Goal: Task Accomplishment & Management: Use online tool/utility

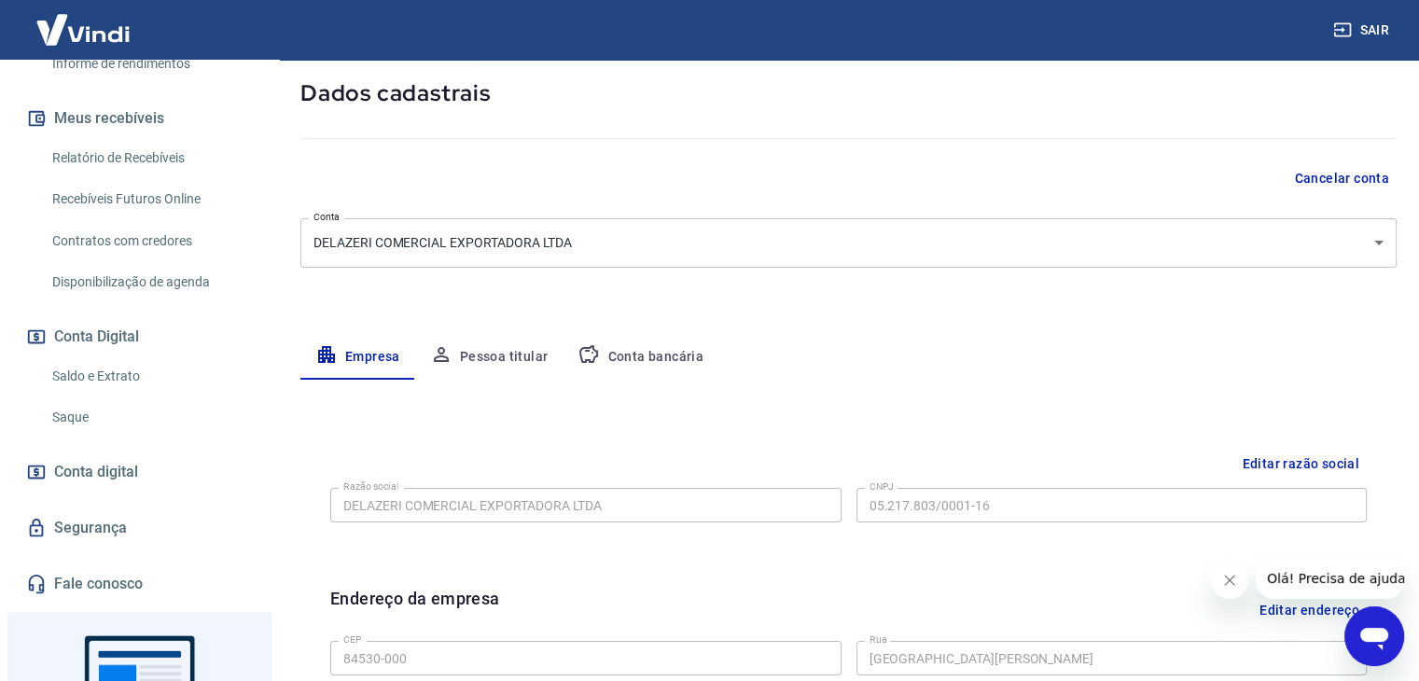
scroll to position [373, 0]
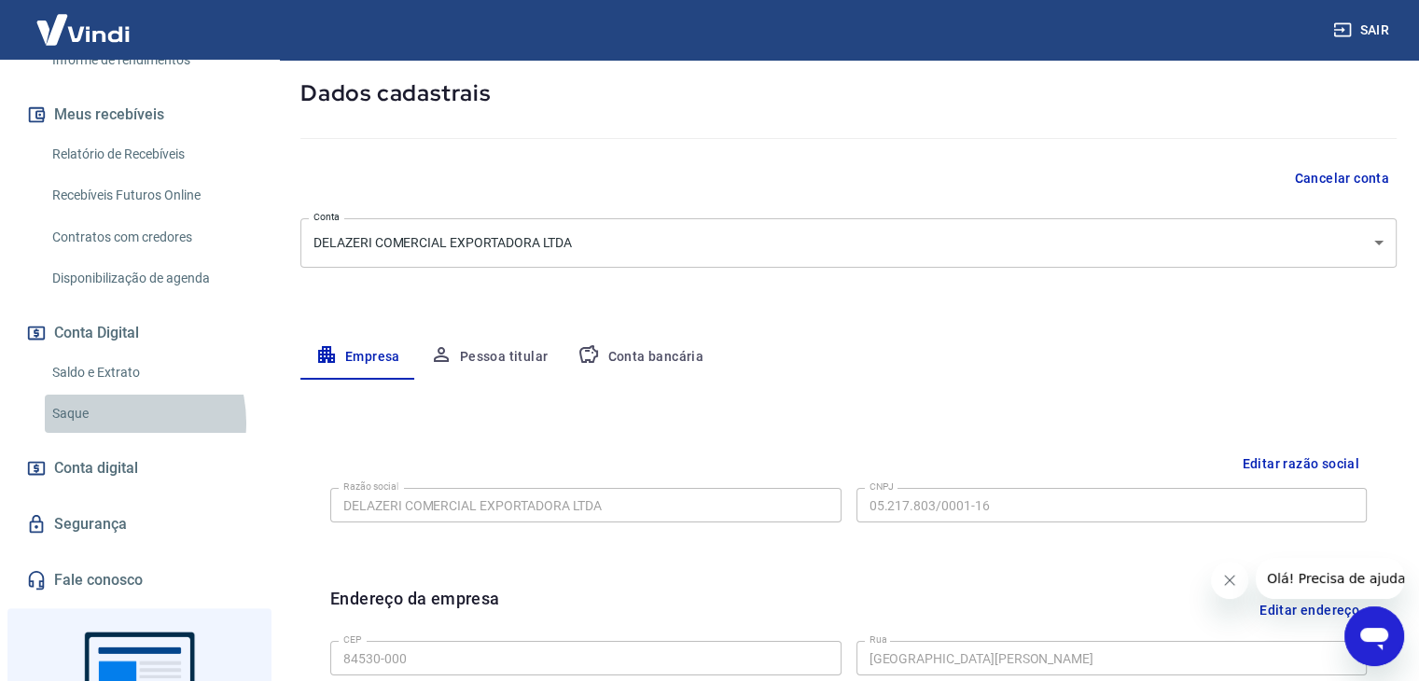
click at [106, 433] on link "Saque" at bounding box center [151, 414] width 212 height 38
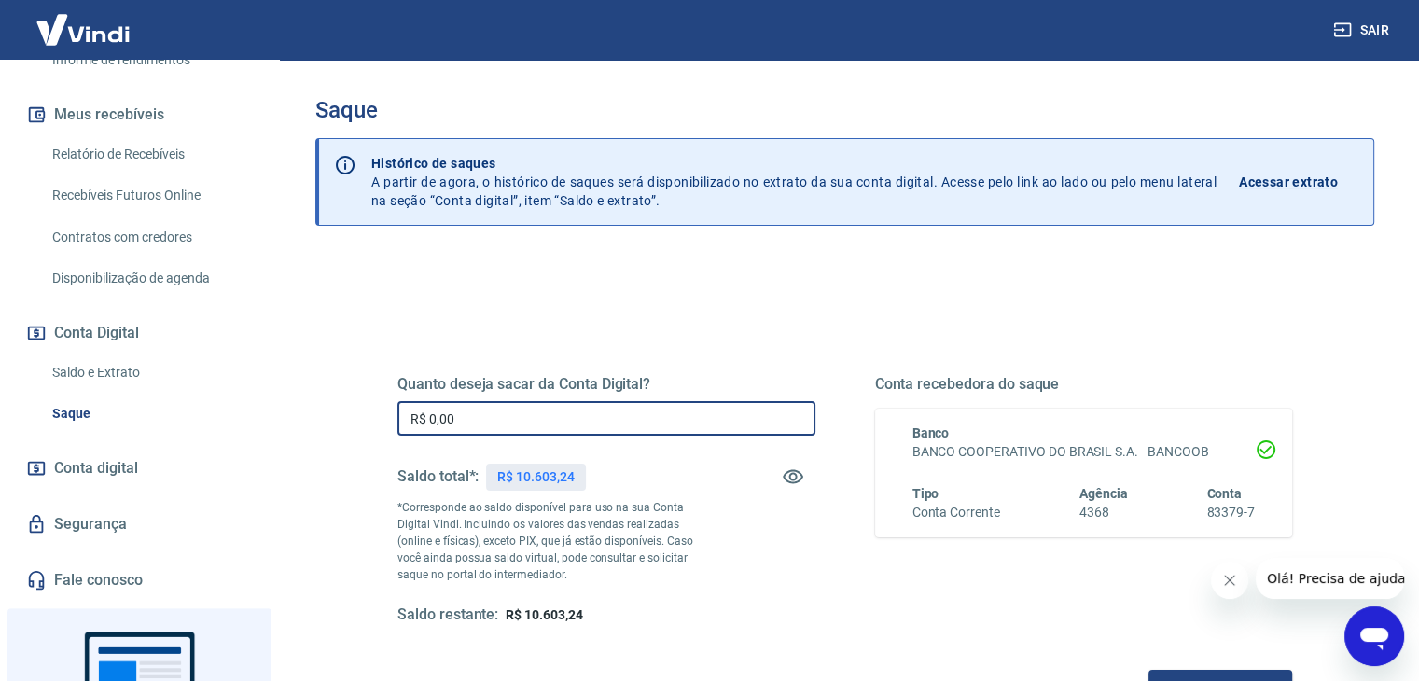
drag, startPoint x: 495, startPoint y: 423, endPoint x: 328, endPoint y: 418, distance: 167.1
click at [328, 418] on div "Quanto deseja sacar da Conta Digital? R$ 0,00 ​ Saldo total*: R$ 10.603,24 *Cor…" at bounding box center [844, 589] width 1059 height 667
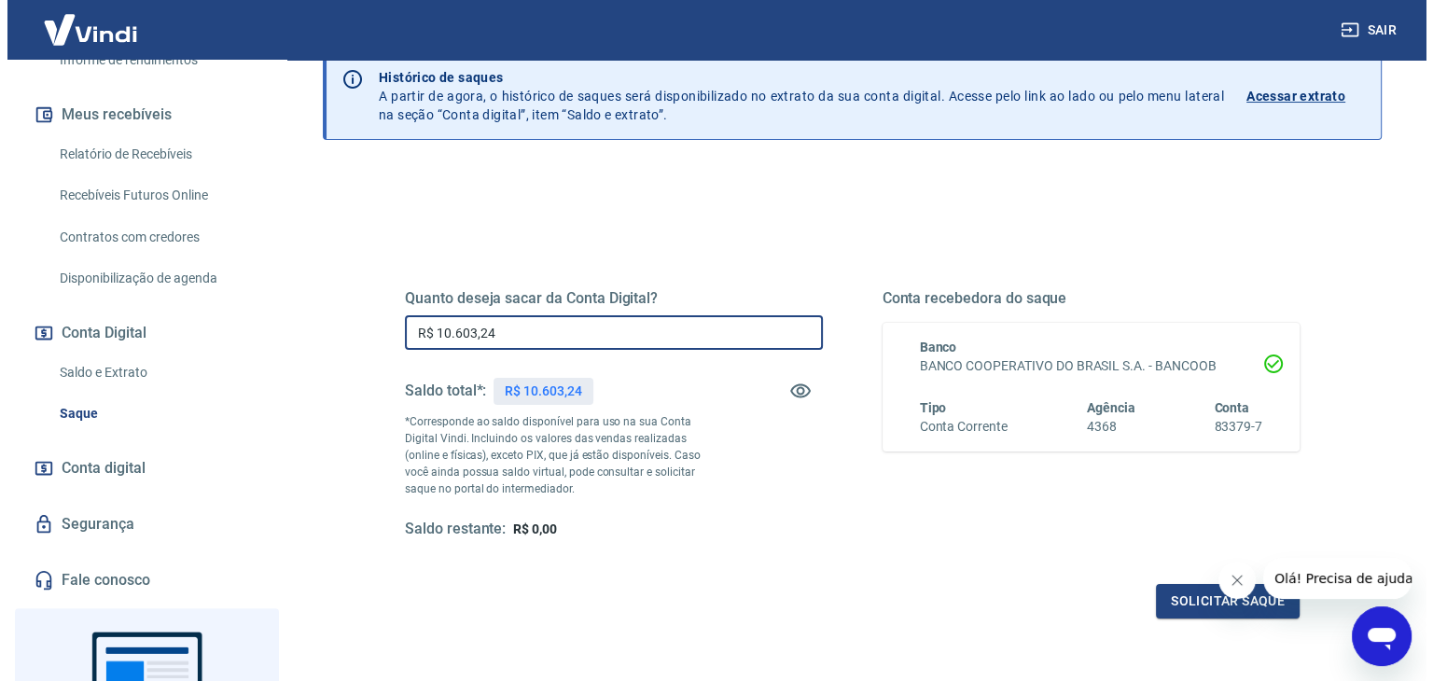
scroll to position [187, 0]
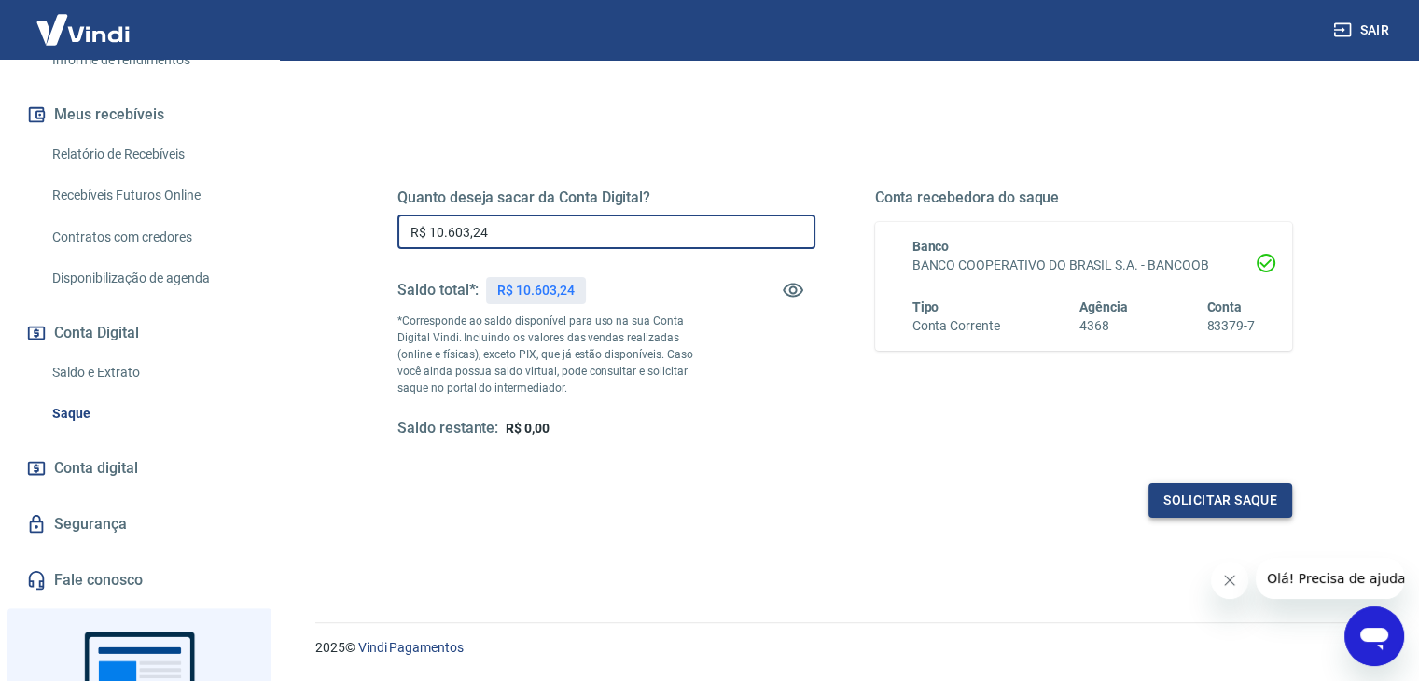
type input "R$ 10.603,24"
click at [1286, 494] on button "Solicitar saque" at bounding box center [1221, 500] width 144 height 35
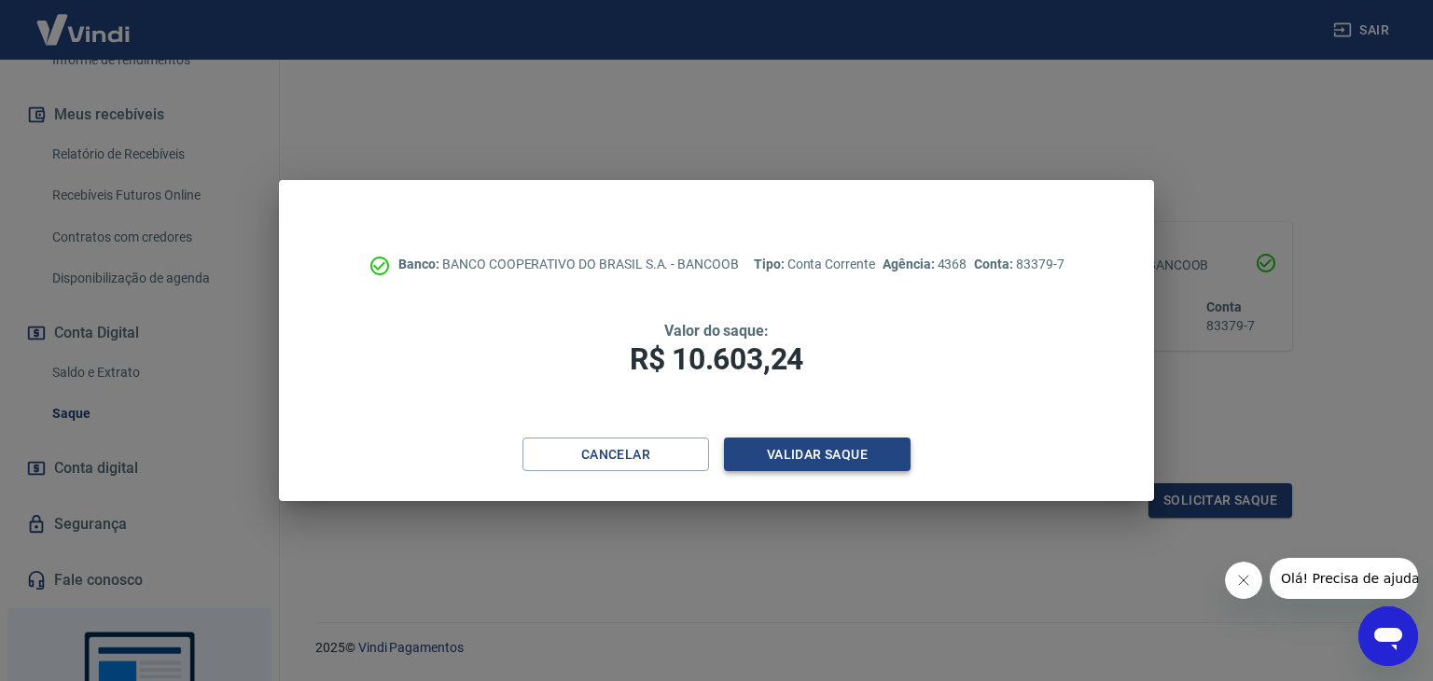
click at [851, 455] on button "Validar saque" at bounding box center [817, 455] width 187 height 35
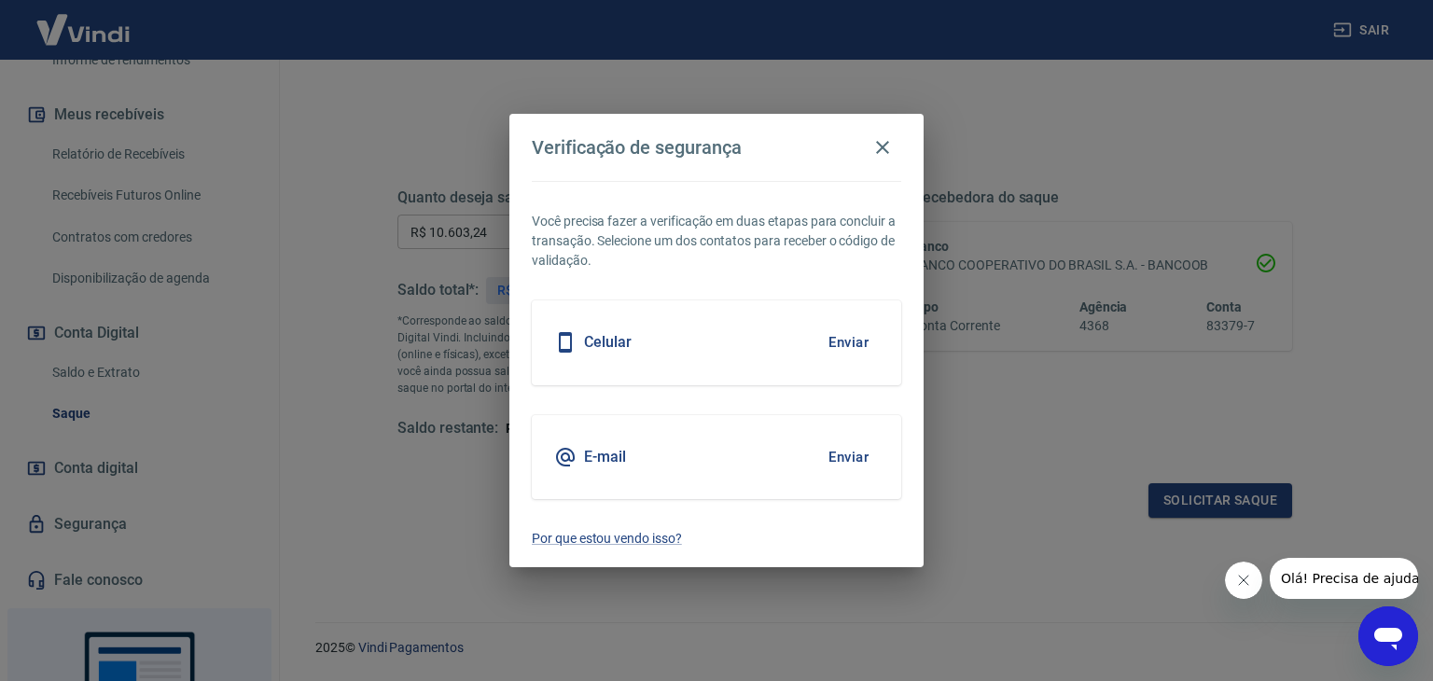
click at [838, 333] on button "Enviar" at bounding box center [848, 342] width 61 height 39
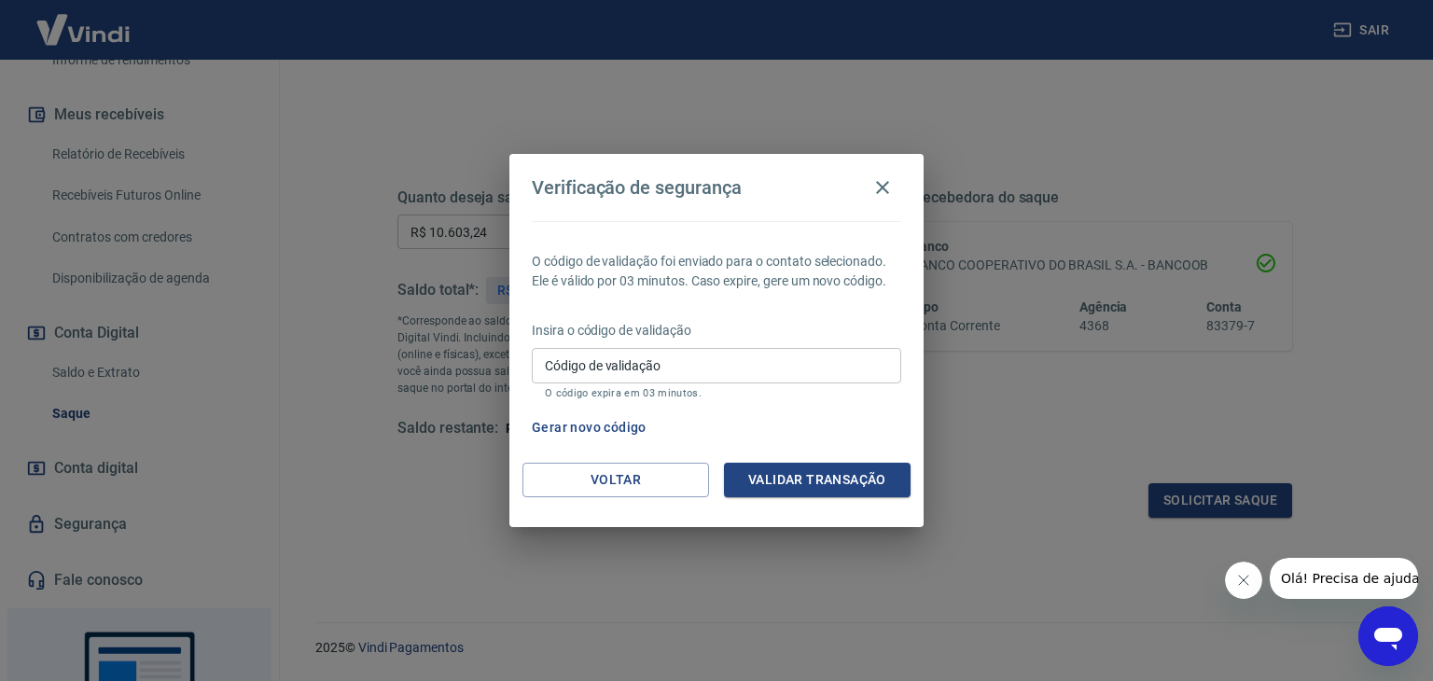
click at [812, 377] on input "Código de validação" at bounding box center [716, 365] width 369 height 35
click at [818, 470] on button "Validar transação" at bounding box center [817, 480] width 187 height 35
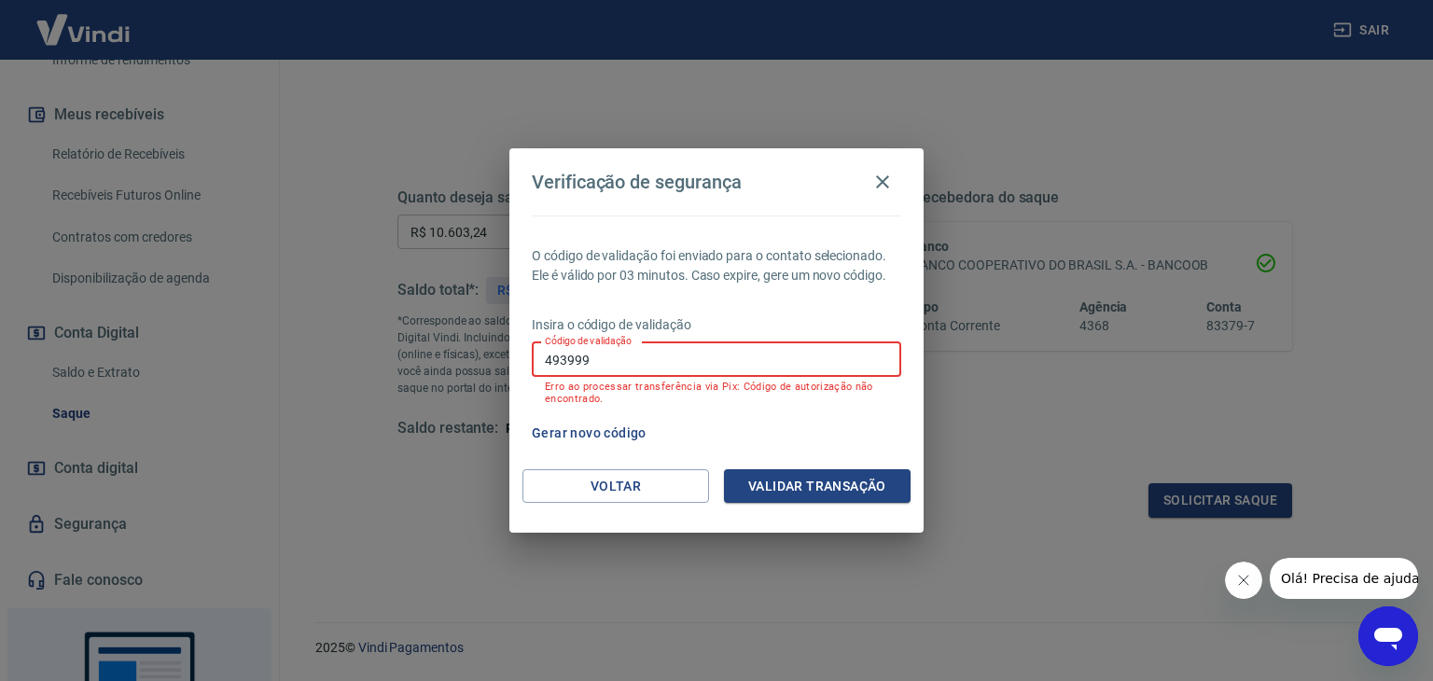
drag, startPoint x: 627, startPoint y: 356, endPoint x: 366, endPoint y: 381, distance: 262.4
click at [366, 381] on div "Verificação de segurança O código de validação foi enviado para o contato selec…" at bounding box center [716, 340] width 1433 height 681
type input "174973"
click at [821, 495] on button "Validar transação" at bounding box center [817, 486] width 187 height 35
